Goal: Information Seeking & Learning: Learn about a topic

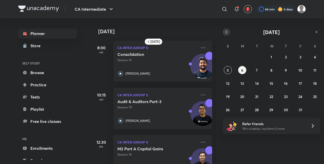
click at [229, 32] on button "button" at bounding box center [226, 31] width 7 height 7
click at [256, 96] on abbr "23" at bounding box center [257, 96] width 4 height 5
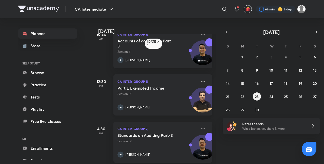
scroll to position [61, 0]
click at [164, 97] on div "Part E Exempted Income Session 60 [PERSON_NAME]" at bounding box center [158, 97] width 80 height 25
click at [164, 98] on div "Part E Exempted Income Session 60 [PERSON_NAME]" at bounding box center [158, 97] width 80 height 25
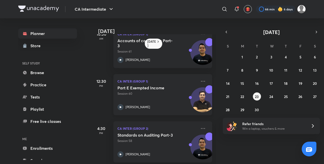
click at [164, 98] on div "Part E Exempted Income Session 60 [PERSON_NAME]" at bounding box center [158, 97] width 80 height 25
click at [153, 104] on div "Part E Exempted Income Session 60 [PERSON_NAME]" at bounding box center [158, 97] width 80 height 25
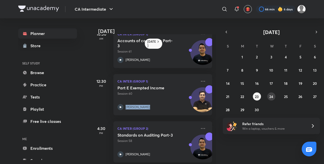
click at [273, 95] on abbr "24" at bounding box center [272, 96] width 4 height 5
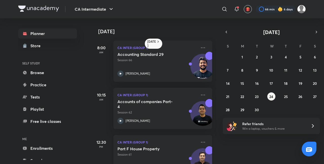
click at [173, 142] on p "CA Inter (Group 1)" at bounding box center [158, 142] width 80 height 6
click at [288, 97] on abbr "25" at bounding box center [286, 96] width 4 height 5
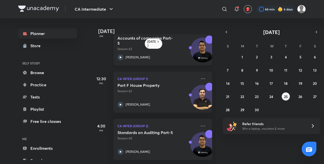
scroll to position [67, 3]
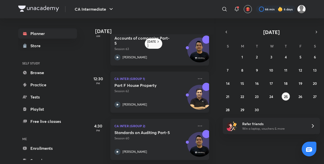
click at [166, 92] on div "Part F House Property Session 62 [PERSON_NAME]" at bounding box center [154, 95] width 80 height 25
